Goal: Information Seeking & Learning: Learn about a topic

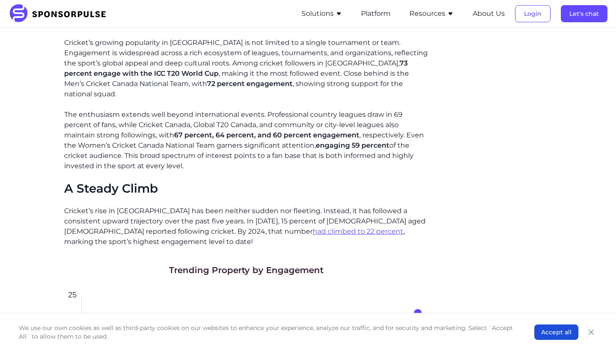
scroll to position [1252, 0]
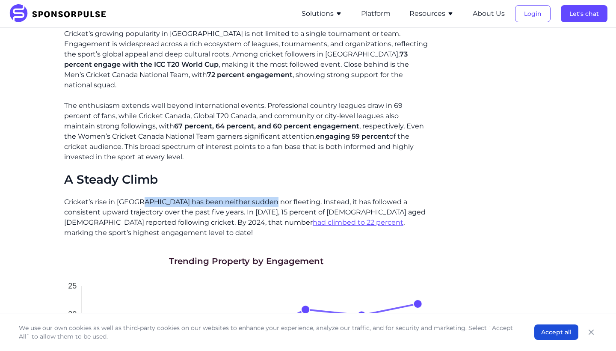
drag, startPoint x: 143, startPoint y: 145, endPoint x: 267, endPoint y: 145, distance: 123.6
click at [267, 197] on p "Cricket’s rise in [GEOGRAPHIC_DATA] has been neither sudden nor fleeting. Inste…" at bounding box center [246, 217] width 364 height 41
click at [268, 197] on p "Cricket’s rise in [GEOGRAPHIC_DATA] has been neither sudden nor fleeting. Inste…" at bounding box center [246, 217] width 364 height 41
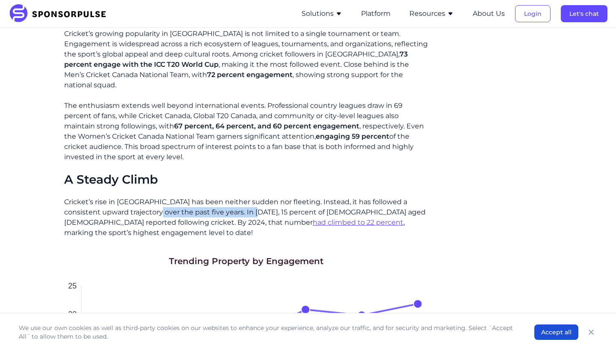
drag, startPoint x: 132, startPoint y: 159, endPoint x: 240, endPoint y: 157, distance: 108.2
click at [239, 197] on p "Cricket’s rise in [GEOGRAPHIC_DATA] has been neither sudden nor fleeting. Inste…" at bounding box center [246, 217] width 364 height 41
click at [240, 197] on p "Cricket’s rise in [GEOGRAPHIC_DATA] has been neither sudden nor fleeting. Inste…" at bounding box center [246, 217] width 364 height 41
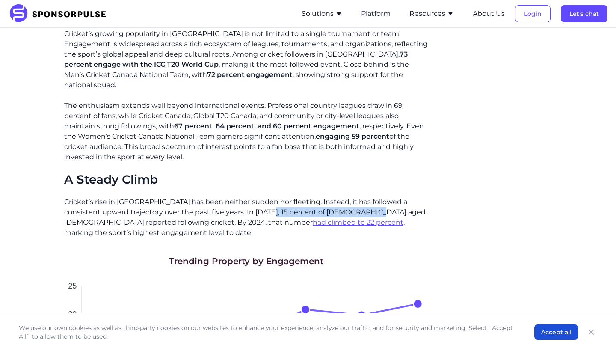
drag, startPoint x: 240, startPoint y: 157, endPoint x: 346, endPoint y: 158, distance: 106.5
click at [348, 197] on p "Cricket’s rise in [GEOGRAPHIC_DATA] has been neither sudden nor fleeting. Inste…" at bounding box center [246, 217] width 364 height 41
click at [346, 197] on p "Cricket’s rise in [GEOGRAPHIC_DATA] has been neither sudden nor fleeting. Inste…" at bounding box center [246, 217] width 364 height 41
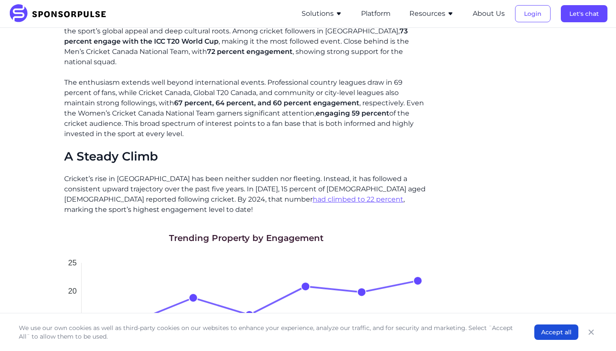
scroll to position [1274, 0]
drag, startPoint x: 329, startPoint y: 127, endPoint x: 97, endPoint y: 136, distance: 232.0
click at [97, 174] on p "Cricket’s rise in [GEOGRAPHIC_DATA] has been neither sudden nor fleeting. Inste…" at bounding box center [246, 194] width 364 height 41
copy p "followed a consistent upward trajectory"
click at [307, 85] on p "The enthusiasm extends well beyond international events. Professional country l…" at bounding box center [246, 109] width 364 height 62
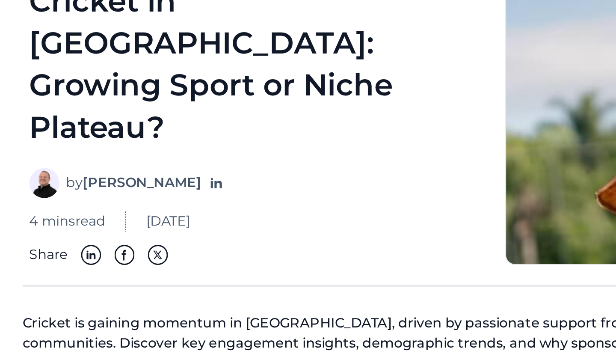
scroll to position [0, 0]
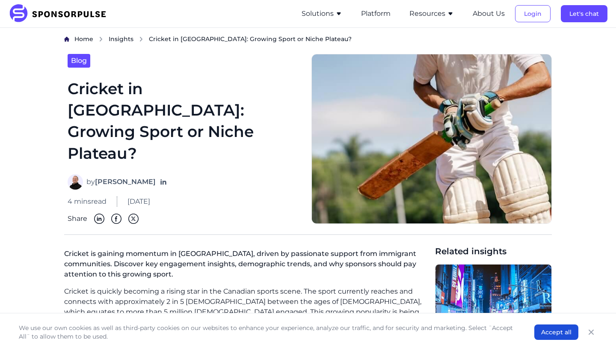
click at [592, 1] on ul "Solutions For Brands Overview Discover data-driven sponsorship insights and sol…" at bounding box center [450, 13] width 314 height 27
